Goal: Task Accomplishment & Management: Use online tool/utility

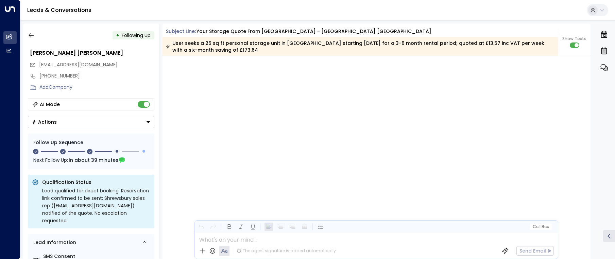
scroll to position [1034, 0]
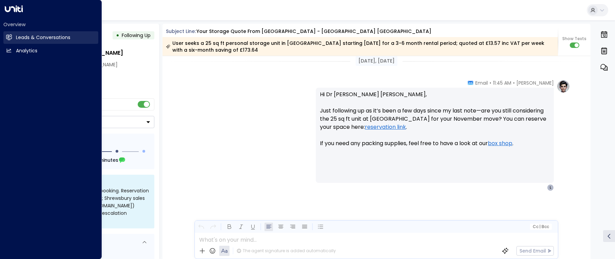
click at [10, 40] on icon at bounding box center [9, 37] width 4 height 6
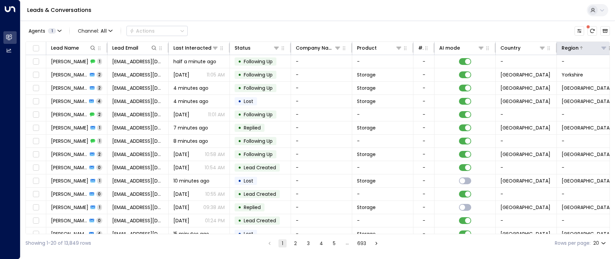
click at [605, 47] on icon at bounding box center [604, 48] width 5 height 2
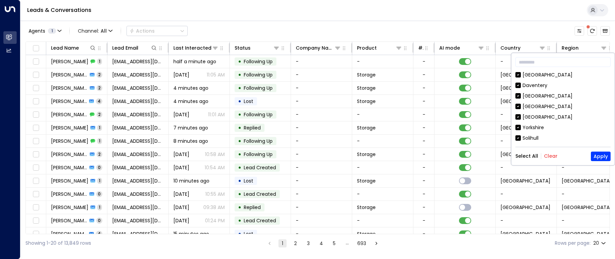
click at [549, 157] on button "Clear" at bounding box center [551, 155] width 14 height 5
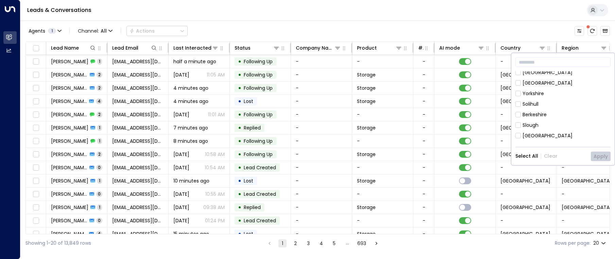
scroll to position [68, 0]
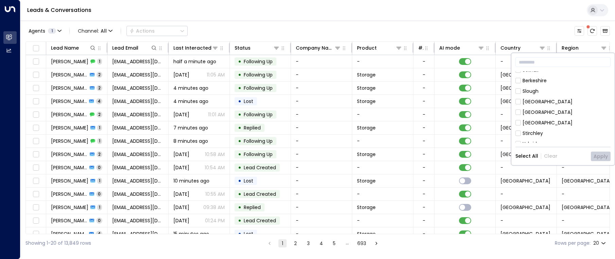
click at [530, 121] on div "[GEOGRAPHIC_DATA]" at bounding box center [548, 122] width 50 height 7
click at [600, 155] on button "Apply" at bounding box center [601, 157] width 20 height 10
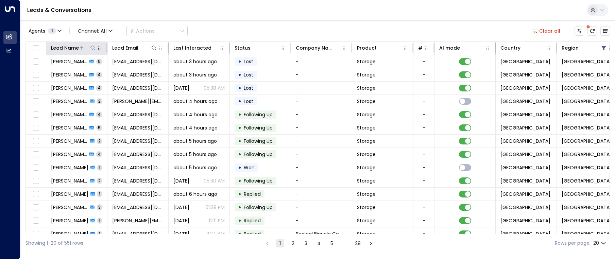
click at [93, 48] on icon at bounding box center [92, 47] width 5 height 5
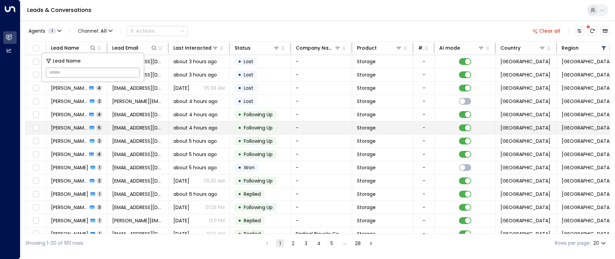
type input "**********"
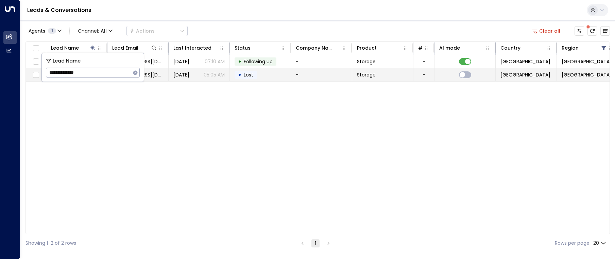
click at [217, 76] on p "05:05 AM" at bounding box center [214, 74] width 21 height 7
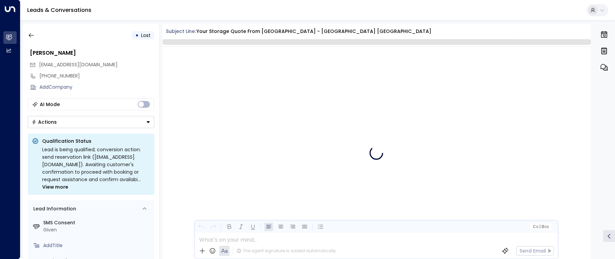
scroll to position [2280, 0]
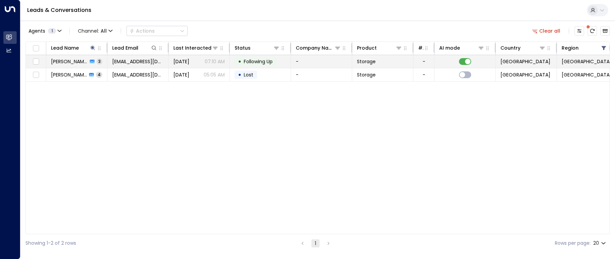
click at [260, 64] on span "Following Up" at bounding box center [258, 61] width 29 height 7
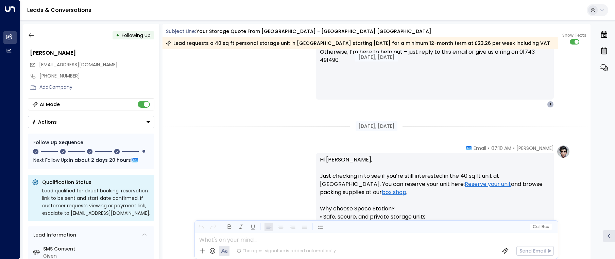
scroll to position [867, 0]
